Goal: Check status: Check status

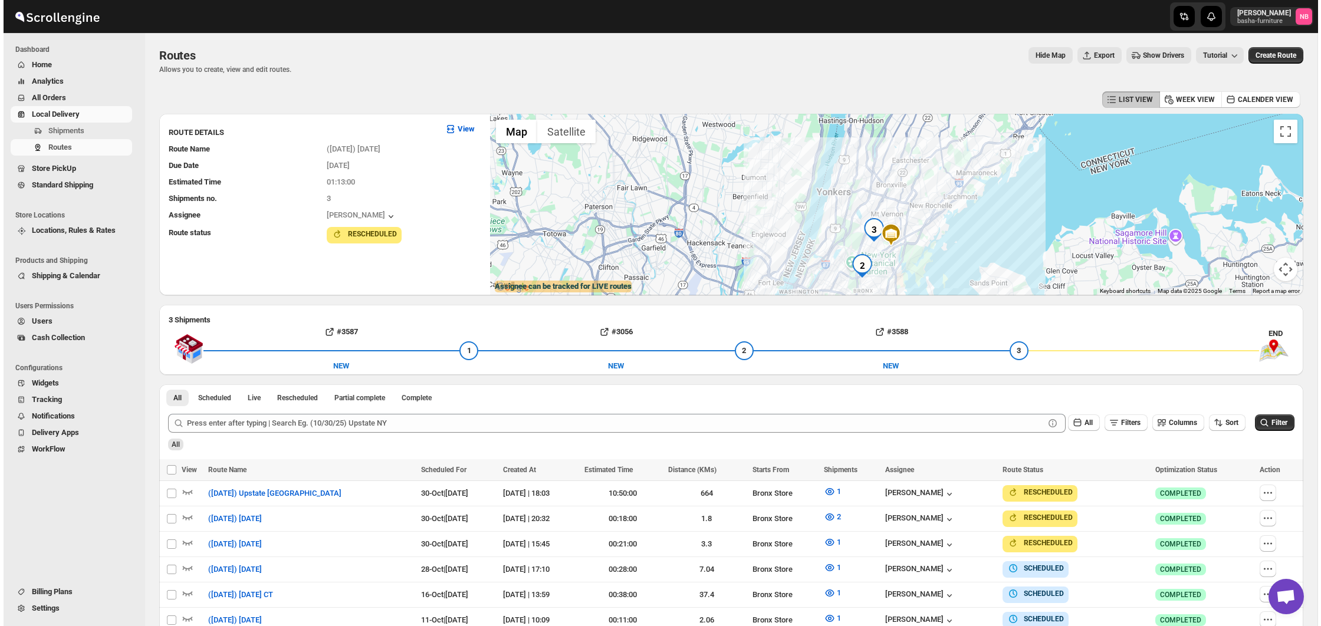
scroll to position [177, 0]
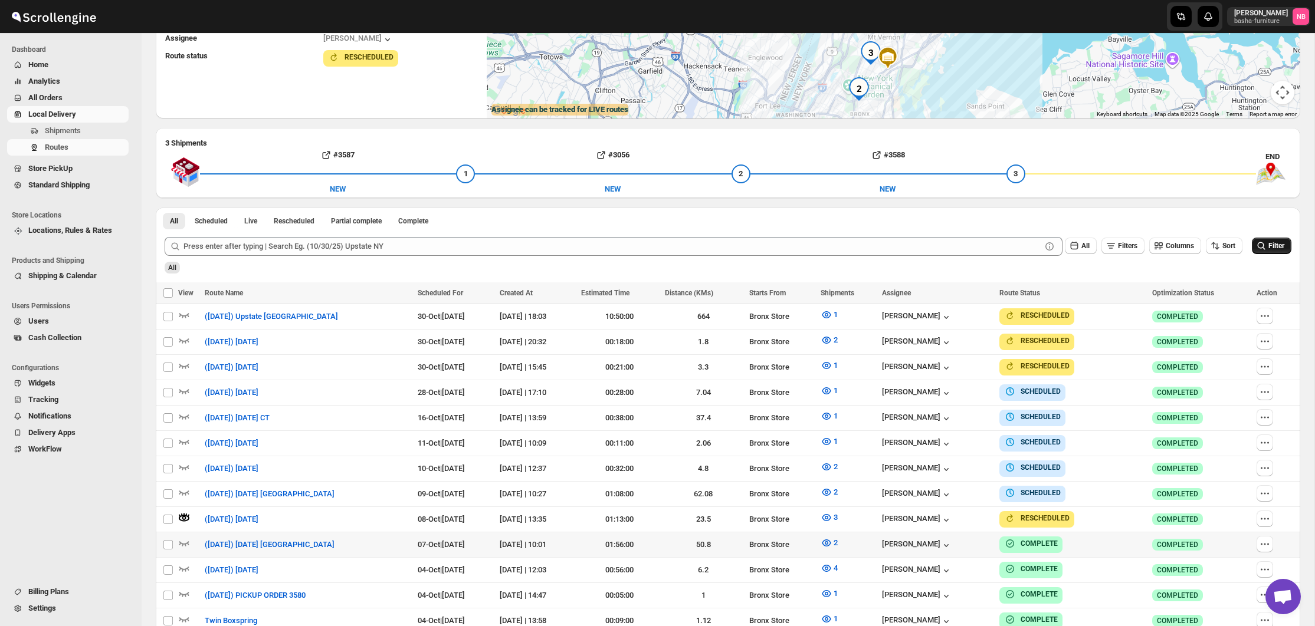
click at [1263, 240] on button "Filter" at bounding box center [1272, 246] width 40 height 17
click at [845, 513] on button "3" at bounding box center [828, 517] width 31 height 19
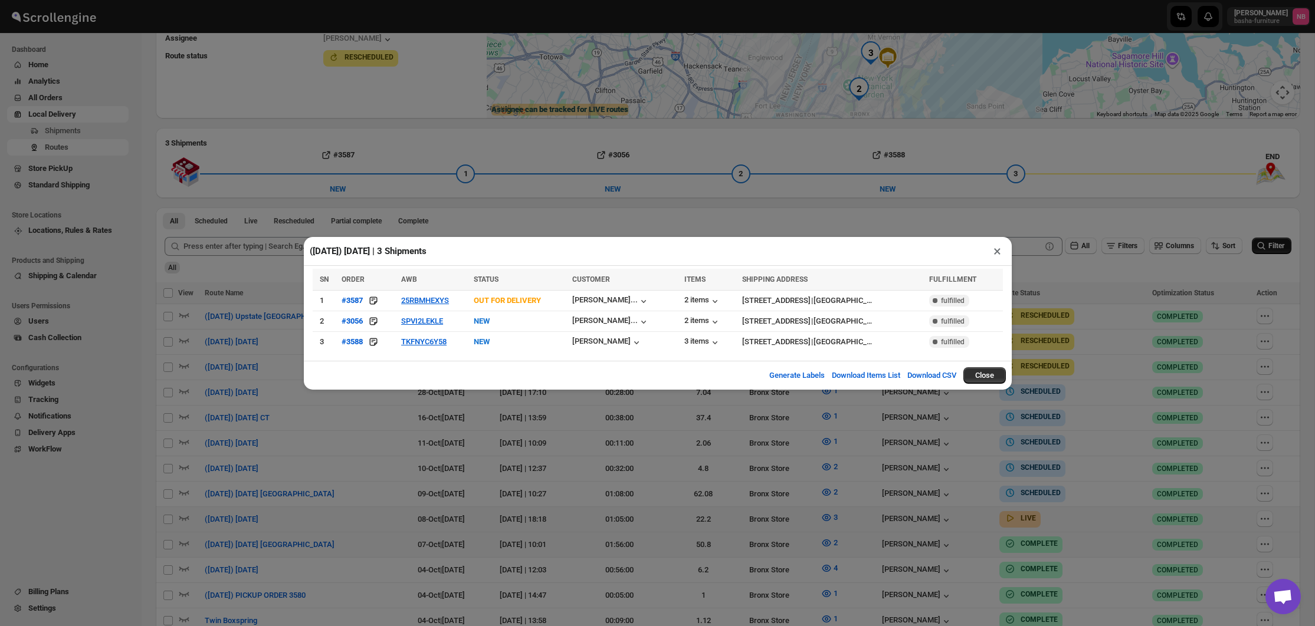
click at [860, 513] on div "([DATE]) [DATE] | 3 Shipments × SN ORDER AWB STATUS CUSTOMER ITEMS SHIPPING ADD…" at bounding box center [657, 313] width 1315 height 626
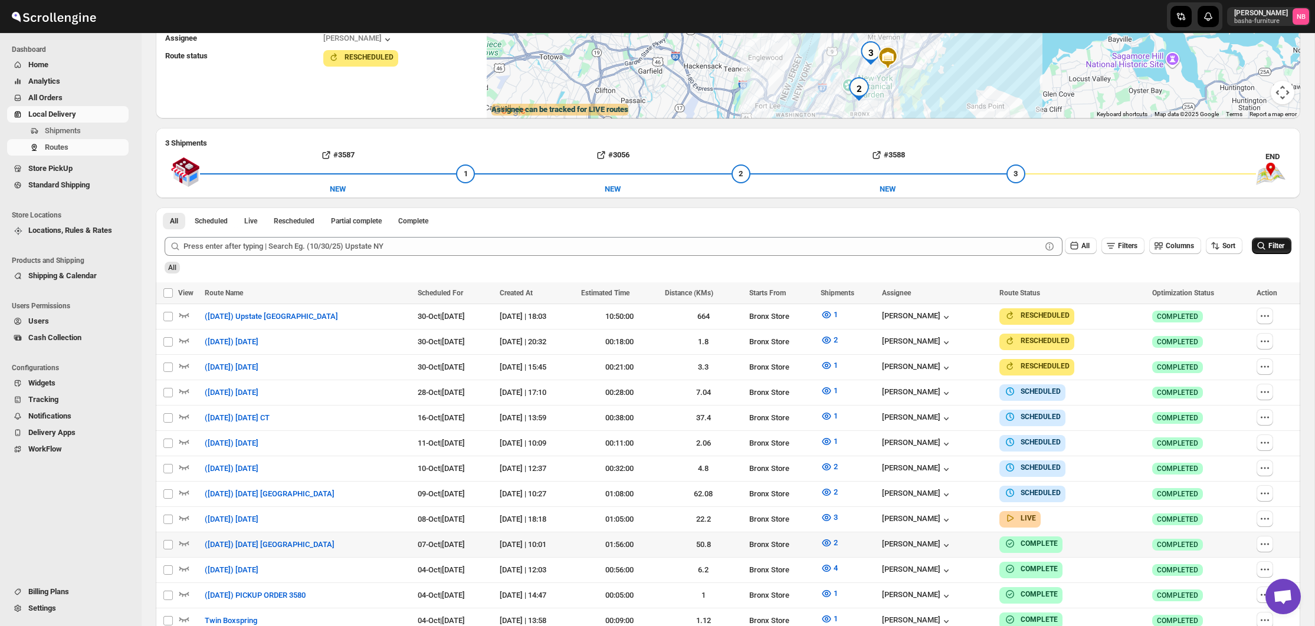
click at [1260, 249] on icon "submit" at bounding box center [1261, 246] width 12 height 12
click at [832, 513] on icon "button" at bounding box center [826, 518] width 12 height 12
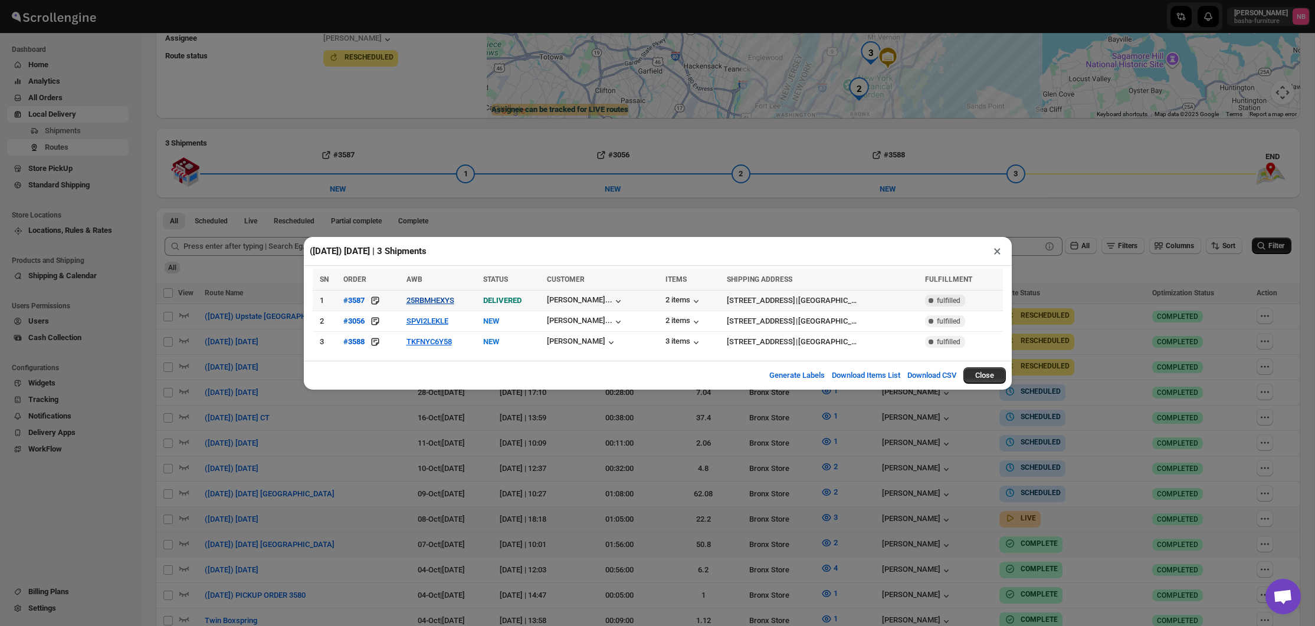
click at [435, 300] on button "25RBMHEXYS" at bounding box center [430, 300] width 48 height 9
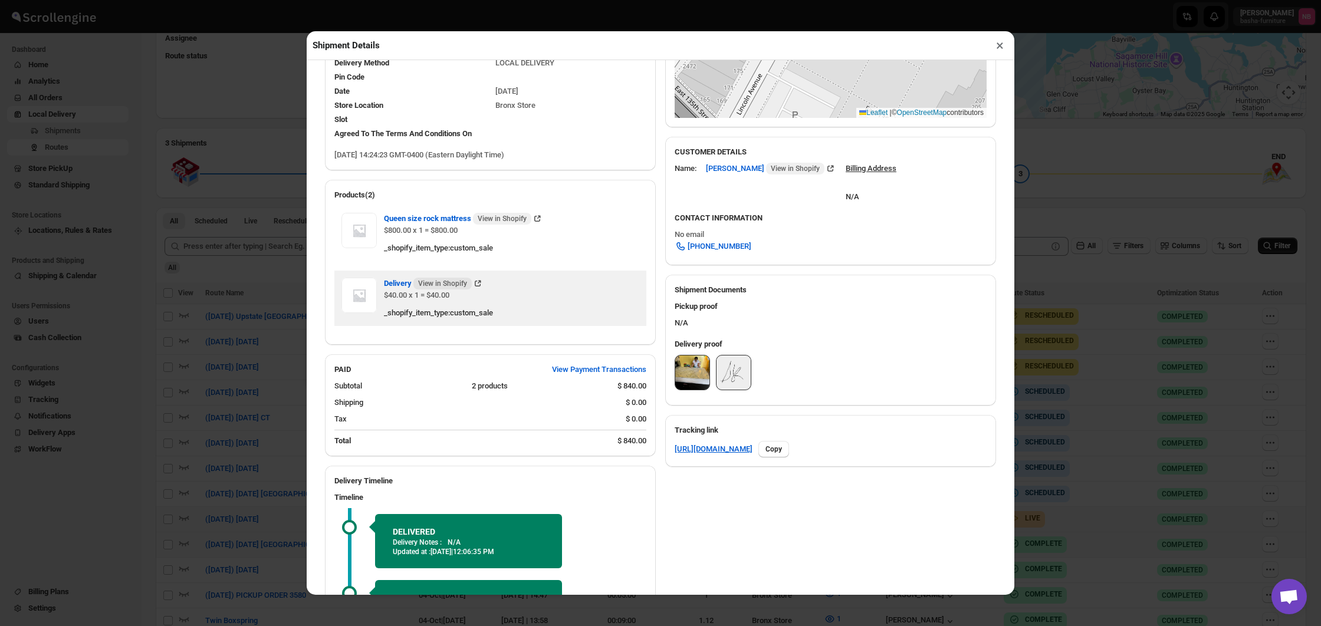
scroll to position [296, 0]
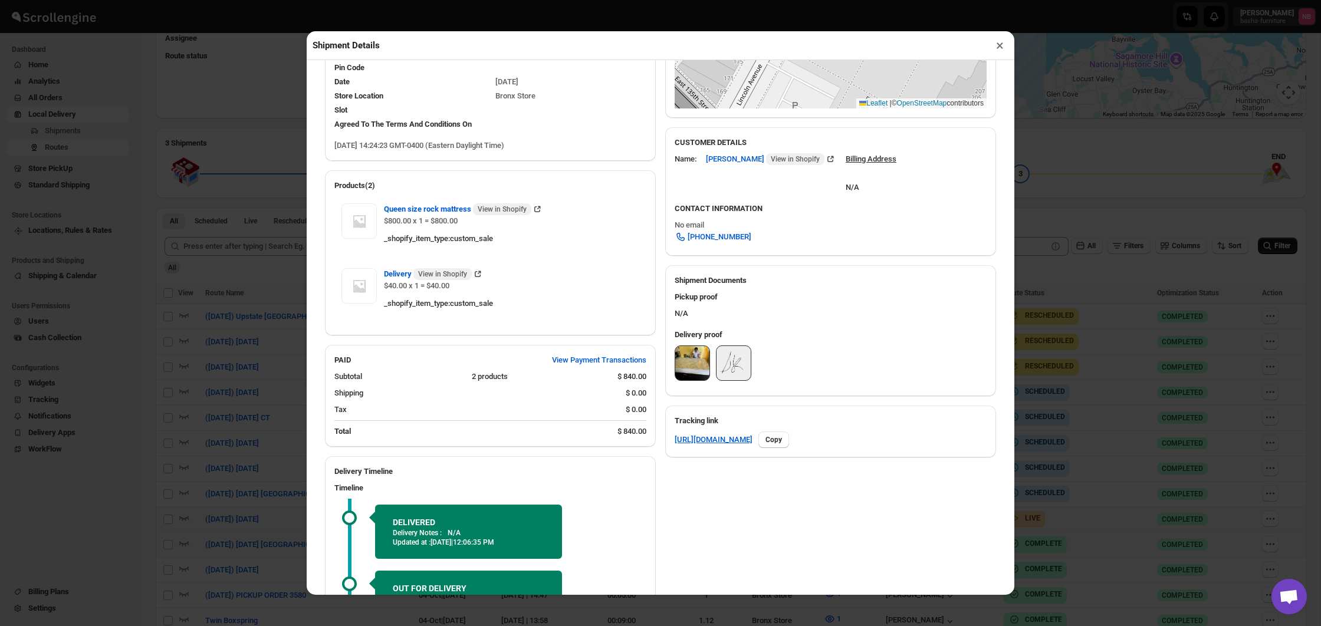
click at [695, 358] on img at bounding box center [692, 363] width 34 height 34
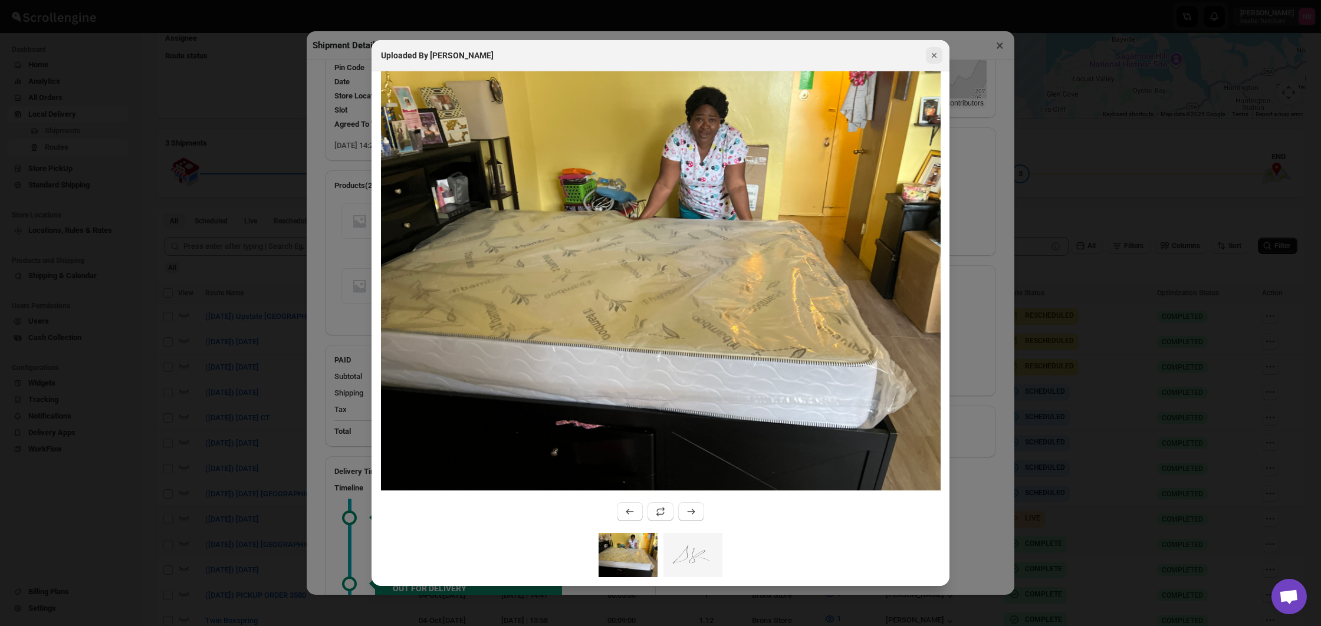
click at [931, 59] on icon "Close" at bounding box center [934, 56] width 12 height 12
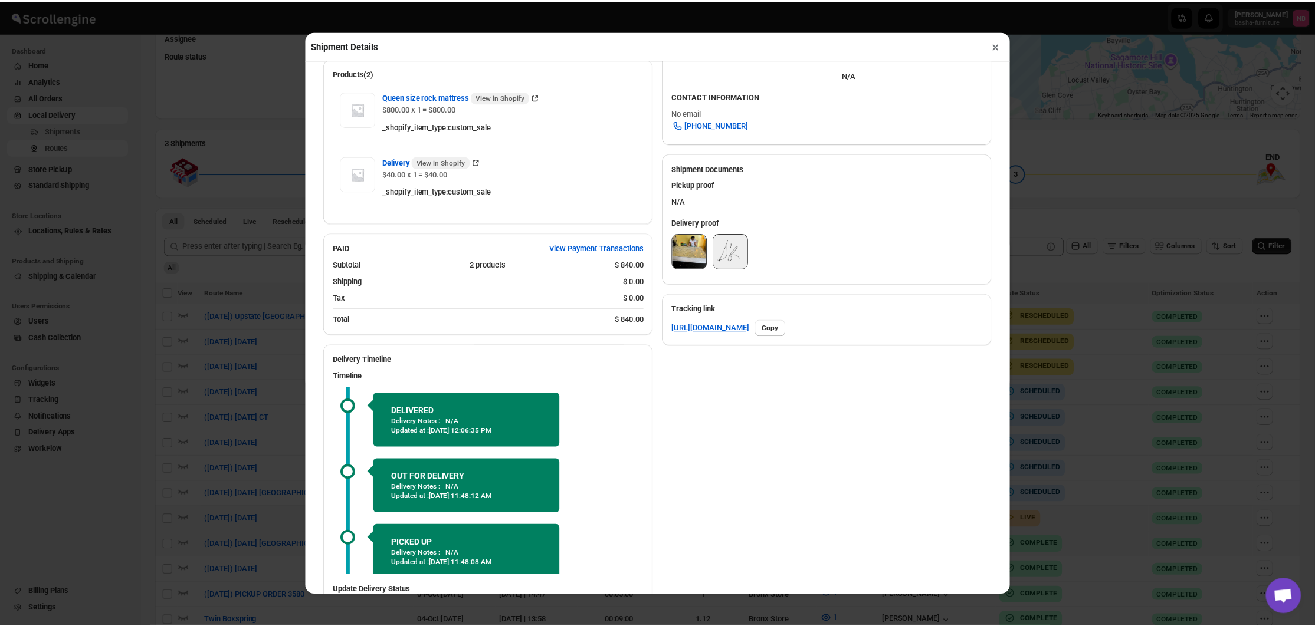
scroll to position [448, 0]
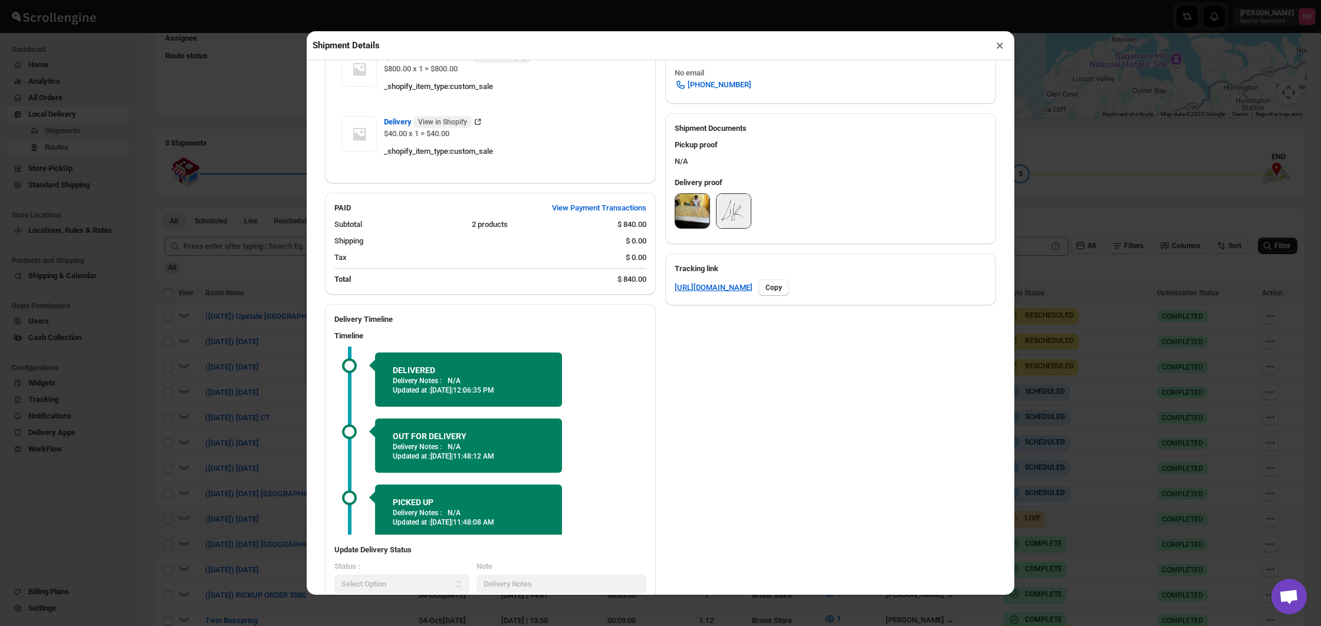
click at [999, 46] on button "×" at bounding box center [1000, 45] width 17 height 17
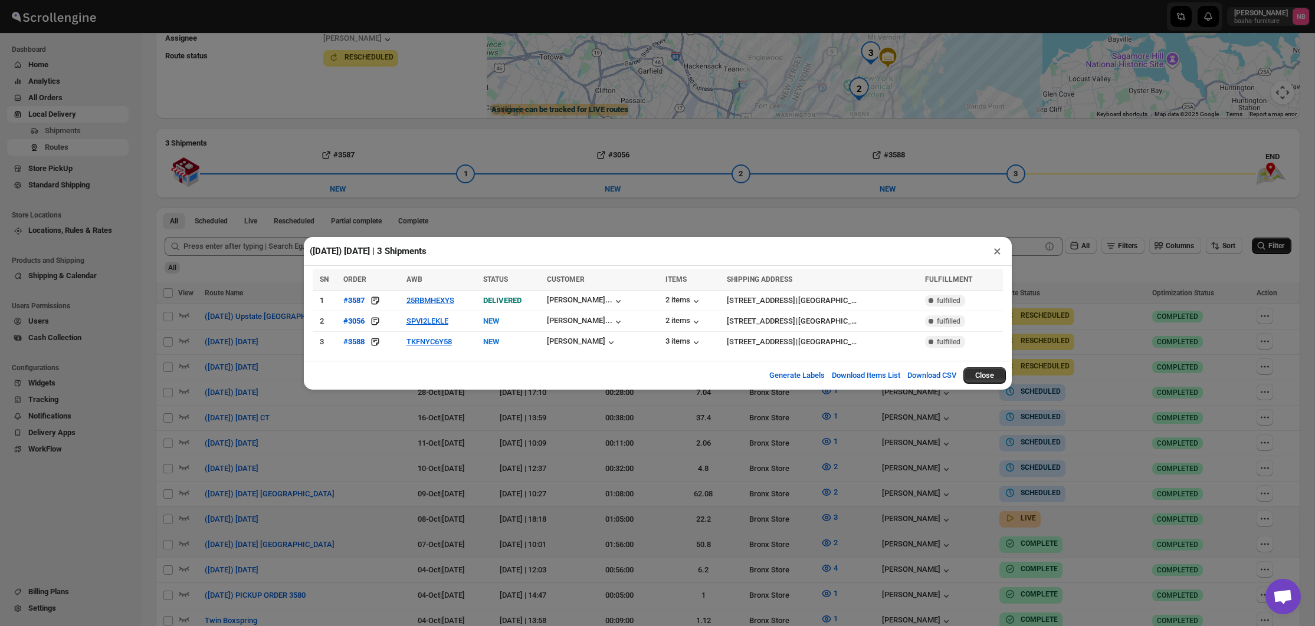
click at [1115, 184] on div "([DATE]) [DATE] | 3 Shipments × SN ORDER AWB STATUS CUSTOMER ITEMS SHIPPING ADD…" at bounding box center [657, 313] width 1315 height 626
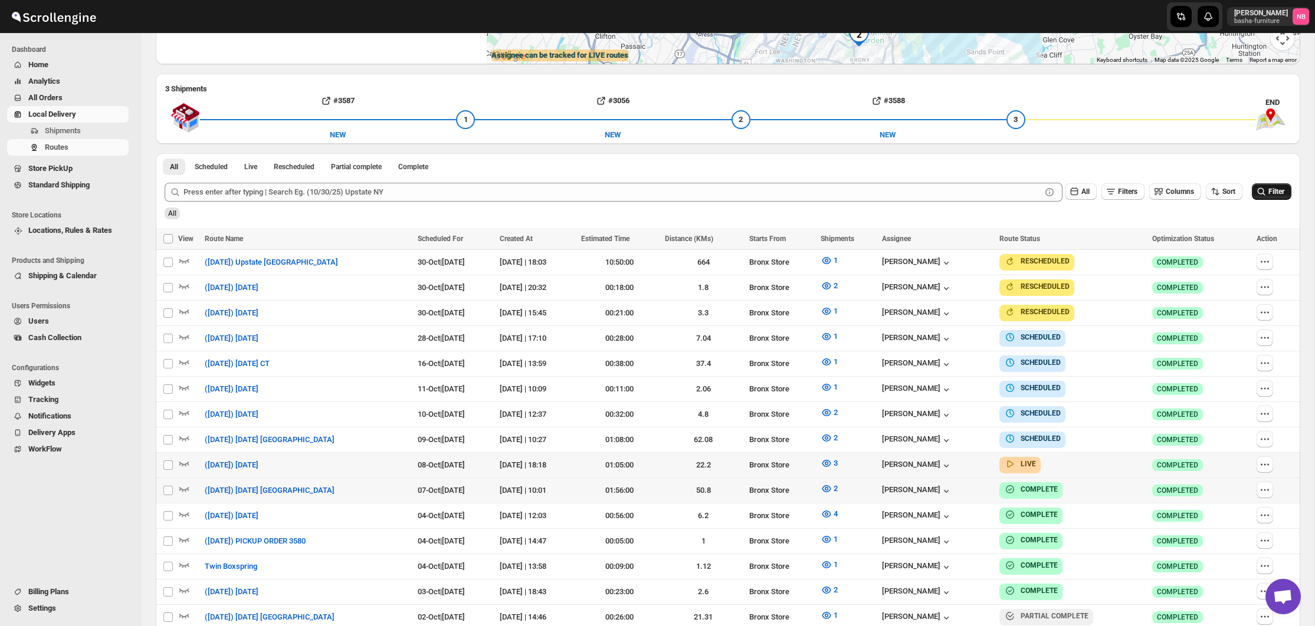
scroll to position [288, 0]
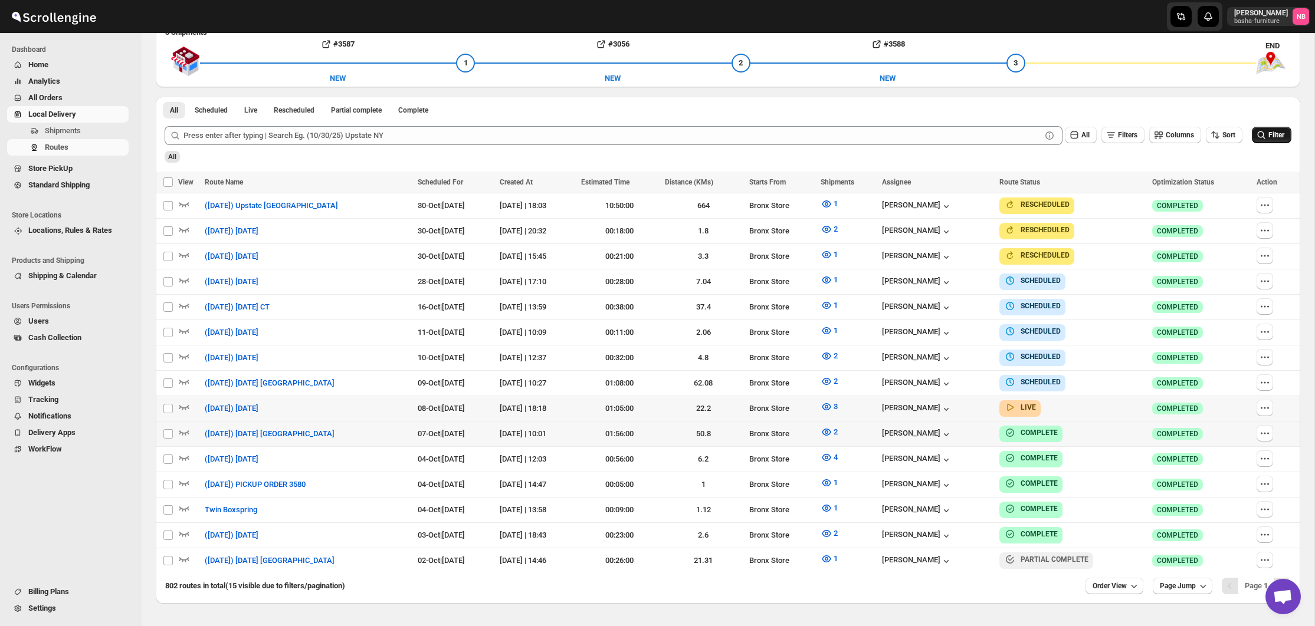
click at [1282, 124] on div "All Filters Columns Sort Filter" at bounding box center [723, 131] width 1136 height 28
click at [1276, 132] on span "Filter" at bounding box center [1276, 135] width 16 height 8
click at [837, 329] on button "1" at bounding box center [828, 330] width 31 height 19
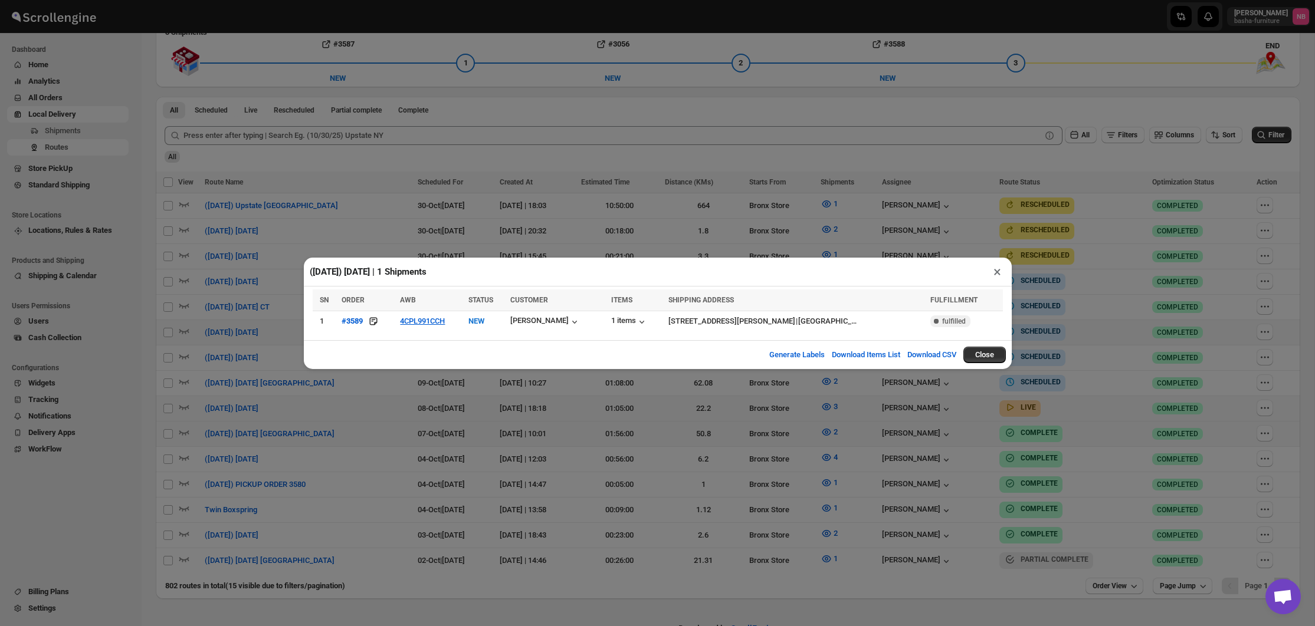
click at [484, 408] on div "([DATE]) [DATE] | 1 Shipments × SN ORDER AWB STATUS CUSTOMER ITEMS SHIPPING ADD…" at bounding box center [657, 313] width 1315 height 626
